Goal: Book appointment/travel/reservation

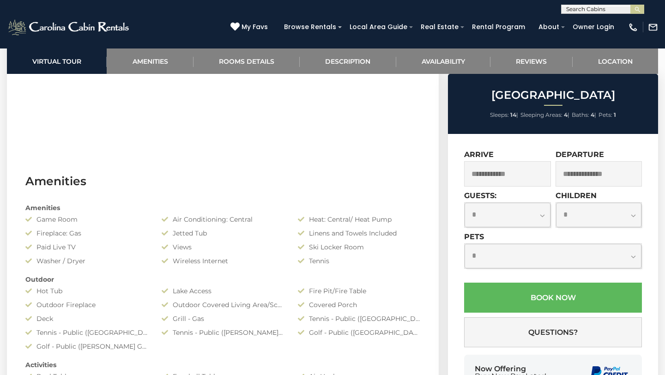
scroll to position [595, 0]
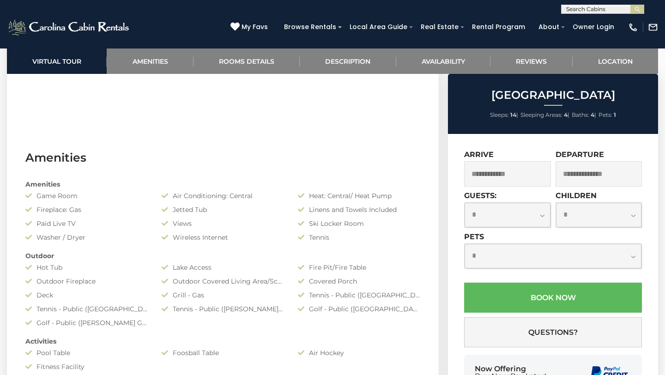
click at [507, 170] on input "text" at bounding box center [507, 173] width 87 height 25
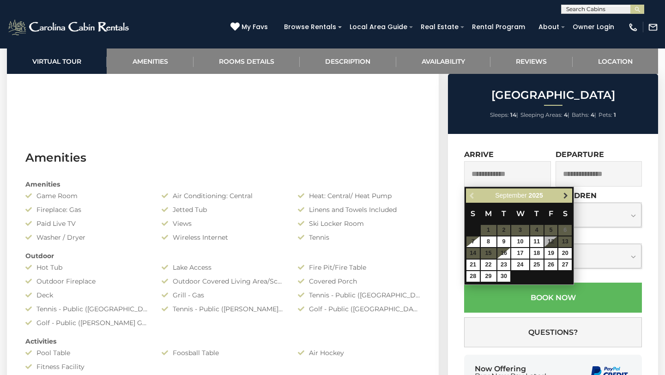
click at [563, 195] on span "Next" at bounding box center [565, 195] width 7 height 7
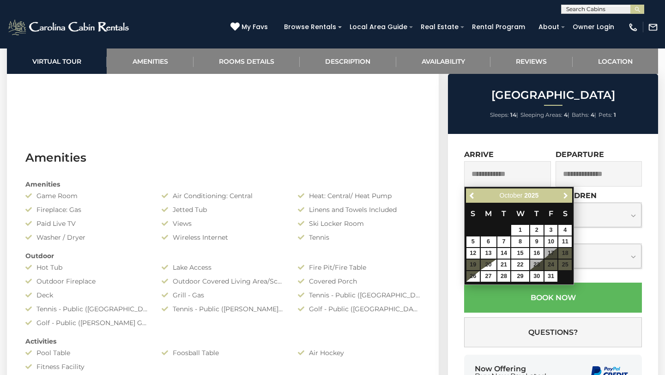
click at [563, 195] on span "Next" at bounding box center [565, 195] width 7 height 7
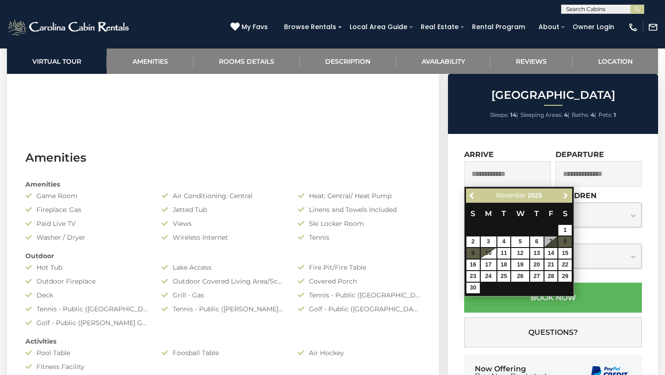
click at [563, 195] on span "Next" at bounding box center [565, 195] width 7 height 7
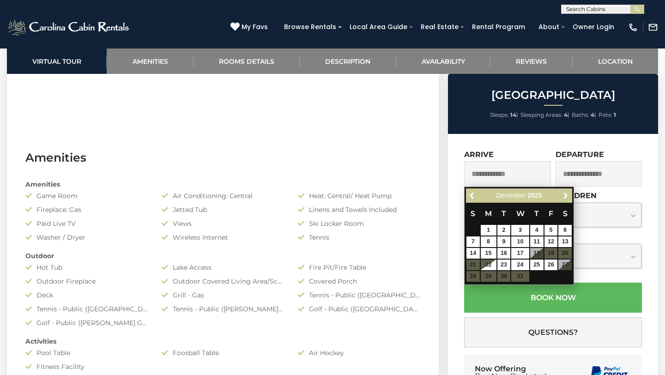
click at [563, 195] on span "Next" at bounding box center [565, 195] width 7 height 7
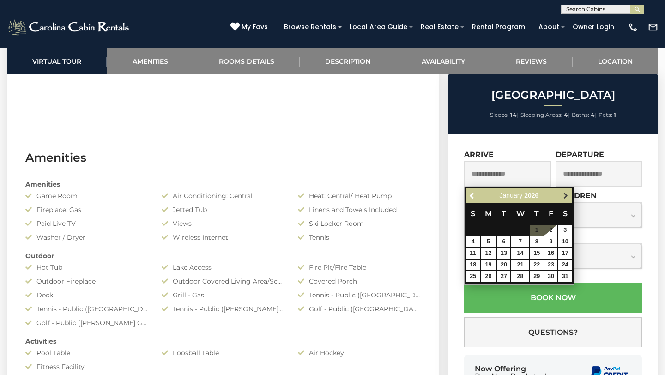
click at [562, 196] on span "Next" at bounding box center [565, 195] width 7 height 7
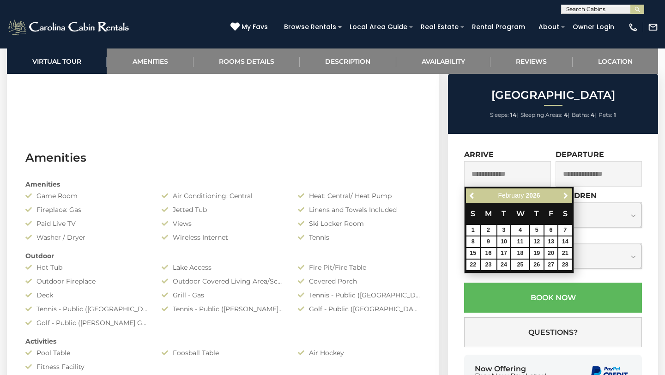
click at [562, 196] on span "Next" at bounding box center [565, 195] width 7 height 7
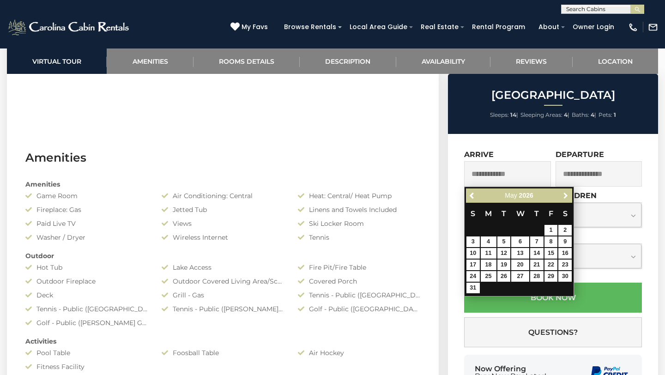
click at [562, 196] on span "Next" at bounding box center [565, 195] width 7 height 7
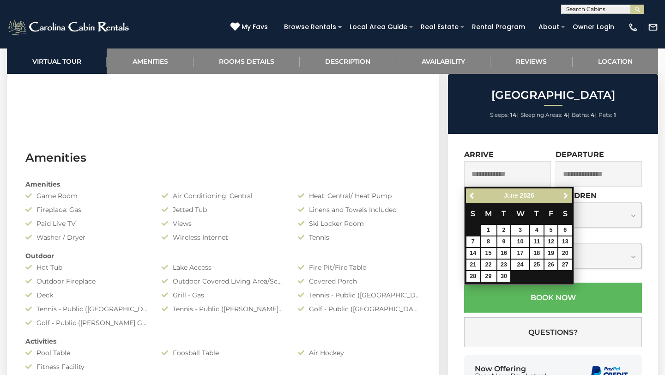
click at [562, 196] on span "Next" at bounding box center [565, 195] width 7 height 7
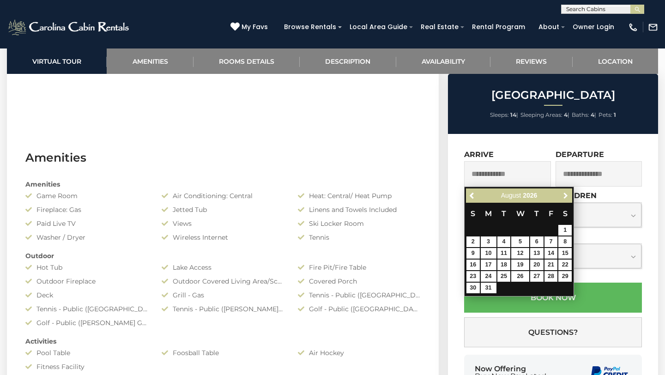
click at [562, 196] on span "Next" at bounding box center [565, 195] width 7 height 7
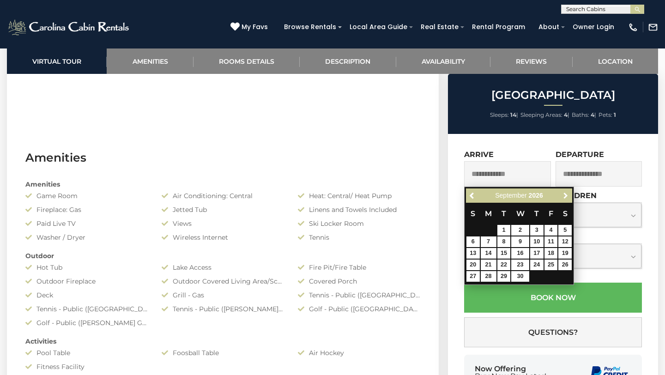
click at [562, 196] on span "Next" at bounding box center [565, 195] width 7 height 7
click at [563, 196] on span "Next" at bounding box center [565, 195] width 7 height 7
click at [564, 196] on span "Next" at bounding box center [565, 195] width 7 height 7
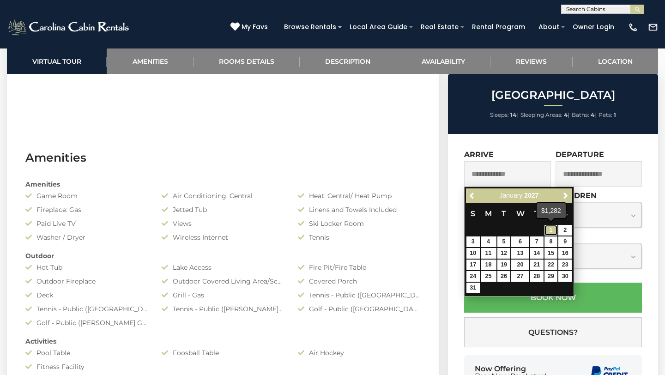
click at [552, 228] on link "1" at bounding box center [551, 230] width 13 height 11
type input "**********"
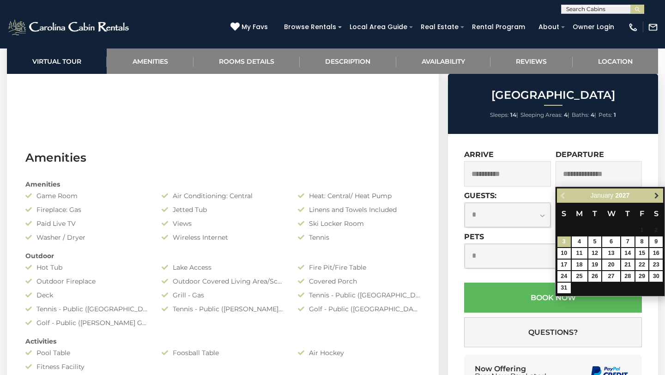
click at [657, 197] on span "Next" at bounding box center [656, 195] width 7 height 7
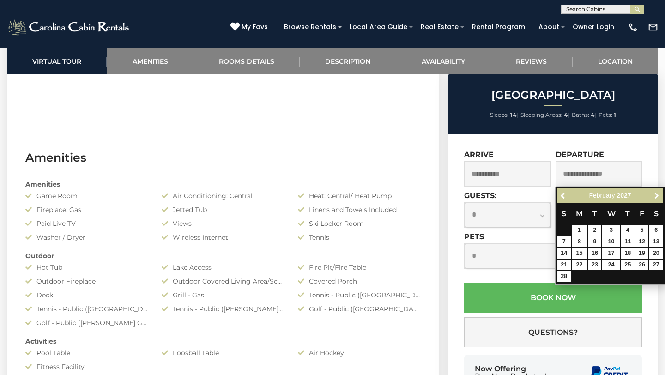
click at [657, 197] on span "Next" at bounding box center [656, 195] width 7 height 7
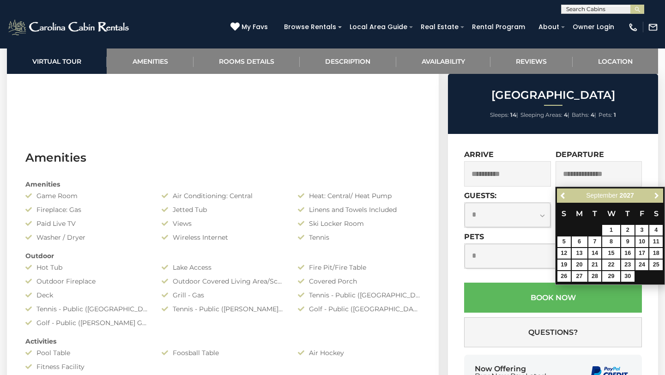
click at [657, 197] on span "Next" at bounding box center [656, 195] width 7 height 7
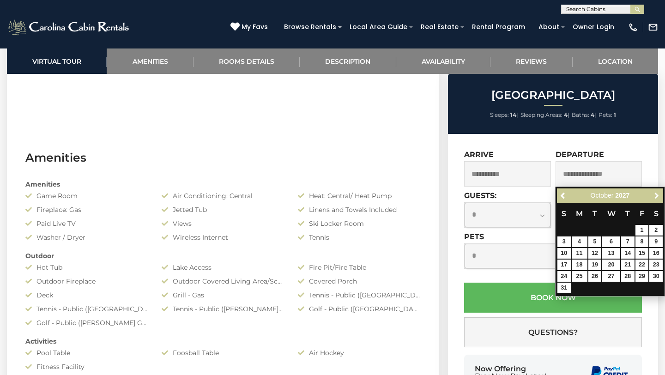
click at [657, 197] on span "Next" at bounding box center [656, 195] width 7 height 7
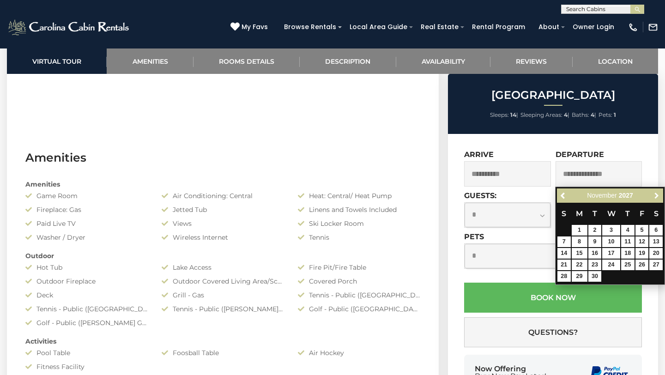
click at [657, 197] on span "Next" at bounding box center [656, 195] width 7 height 7
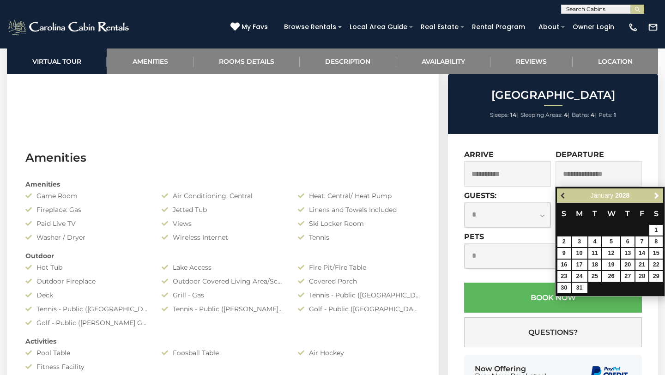
click at [566, 199] on span "Previous" at bounding box center [563, 195] width 7 height 7
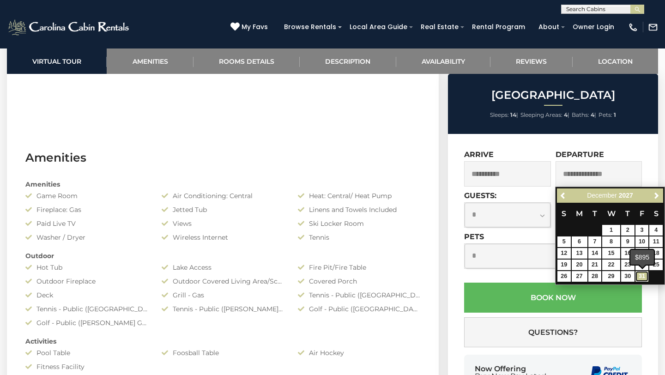
click at [646, 280] on link "31" at bounding box center [642, 276] width 13 height 11
type input "**********"
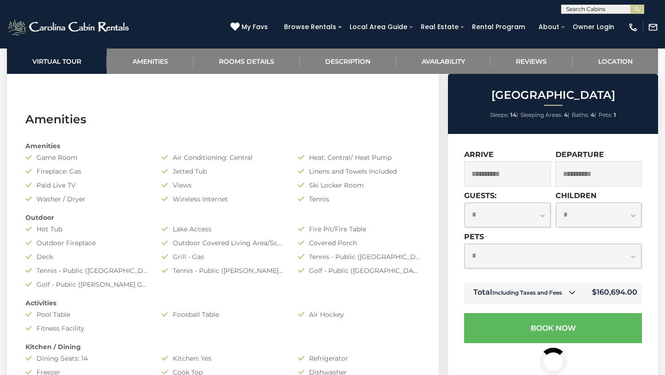
scroll to position [644, 0]
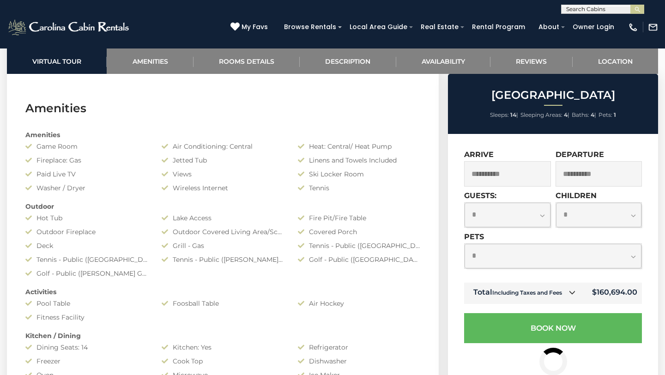
click at [573, 294] on icon at bounding box center [572, 292] width 6 height 6
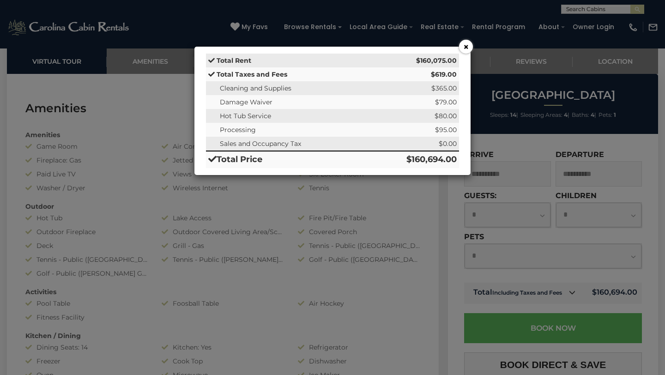
click at [466, 48] on button "×" at bounding box center [466, 47] width 14 height 14
